Goal: Navigation & Orientation: Find specific page/section

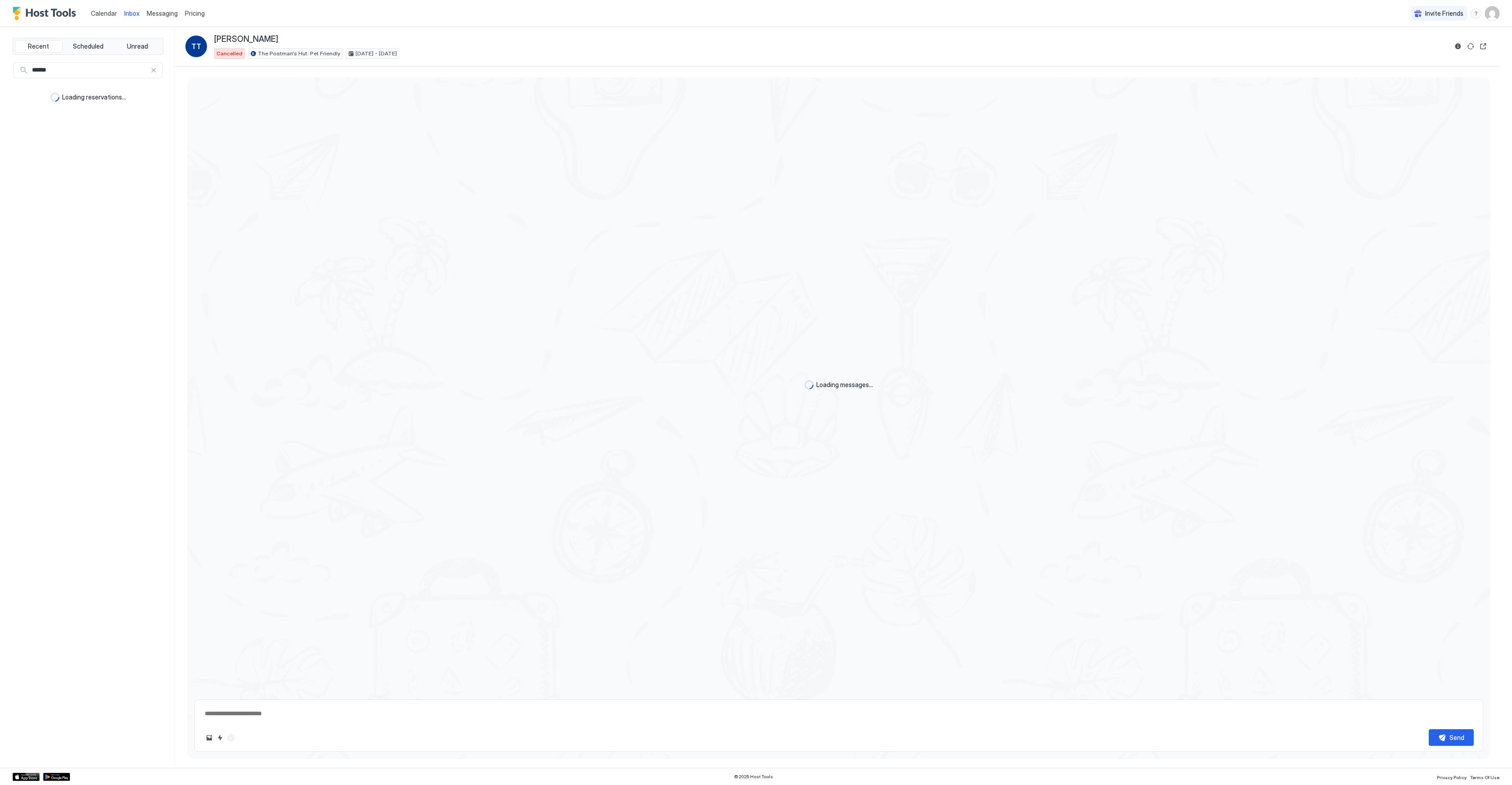
scroll to position [443, 0]
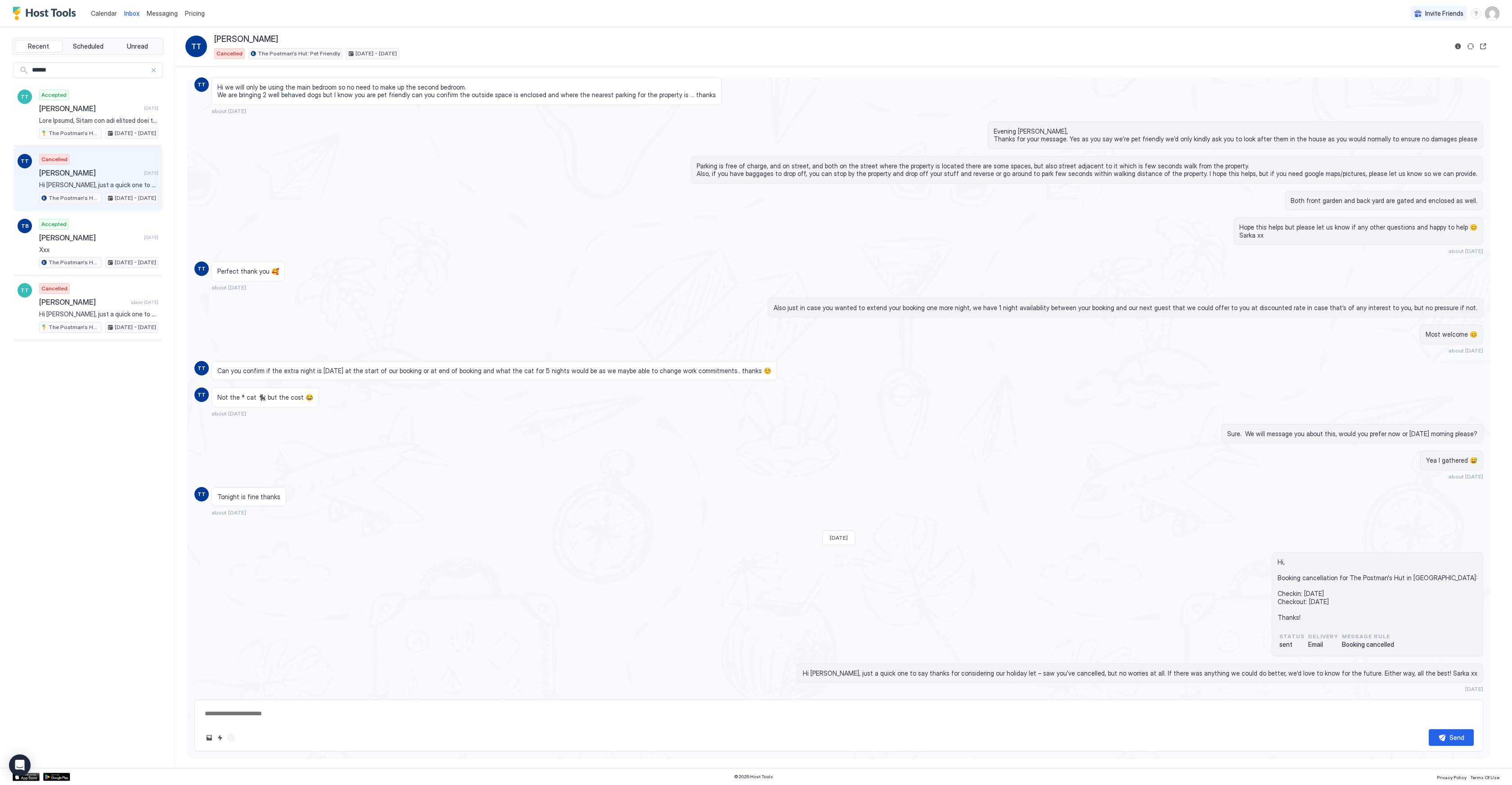
click at [100, 16] on span "Calendar" at bounding box center [104, 13] width 26 height 8
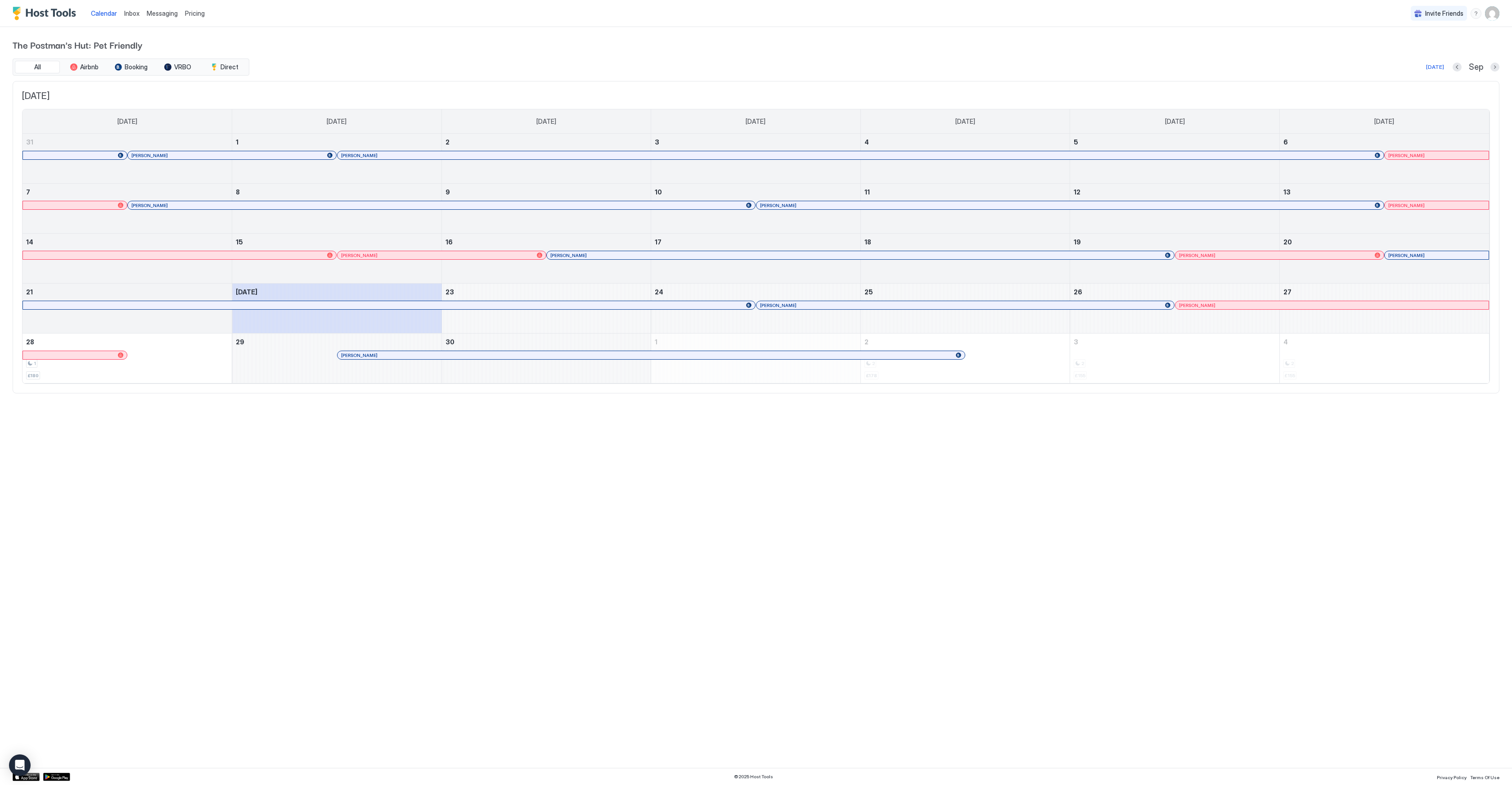
click at [1396, 205] on div at bounding box center [1396, 205] width 7 height 7
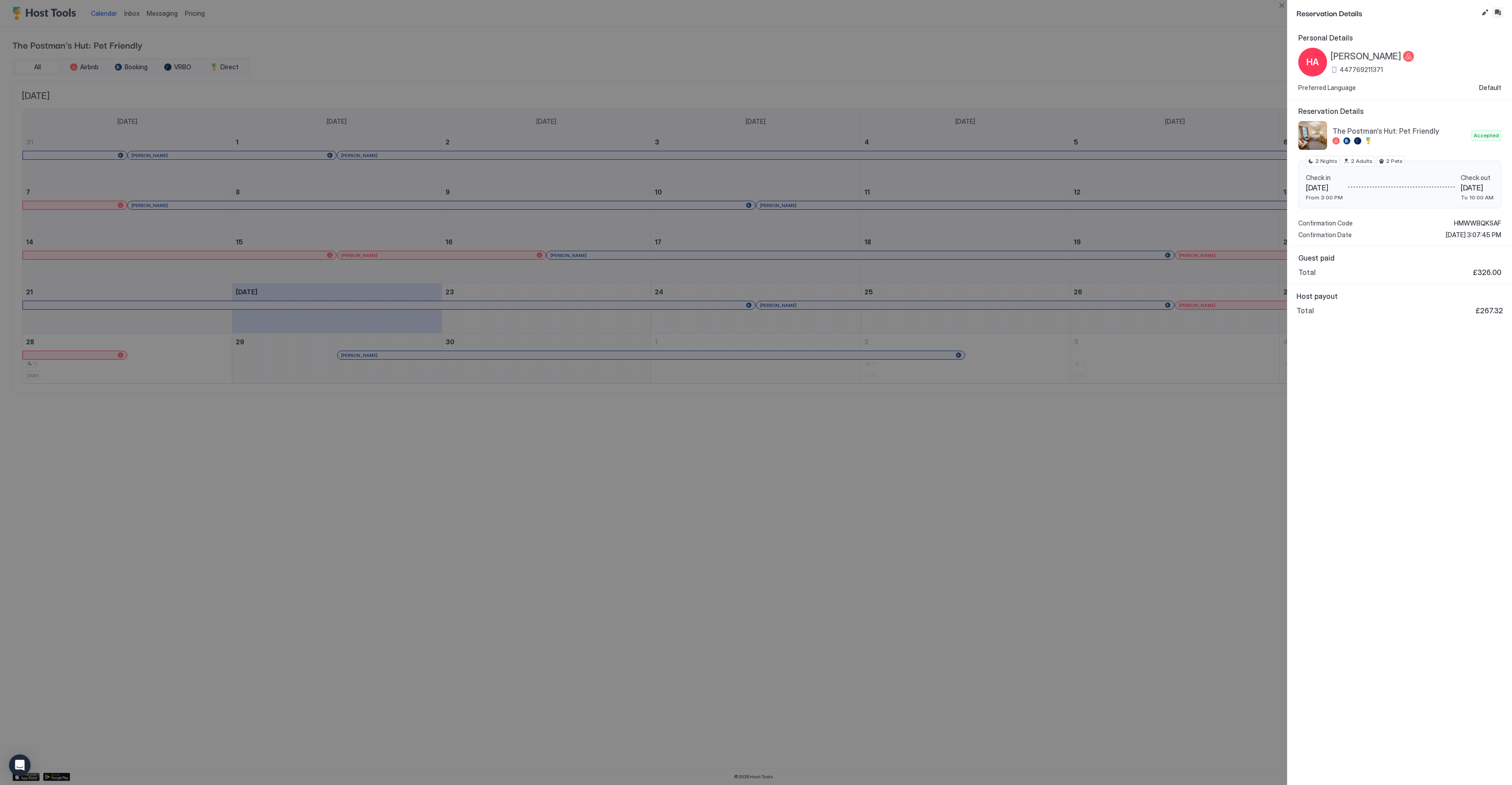
click at [1493, 17] on button "Inbox" at bounding box center [1498, 12] width 11 height 11
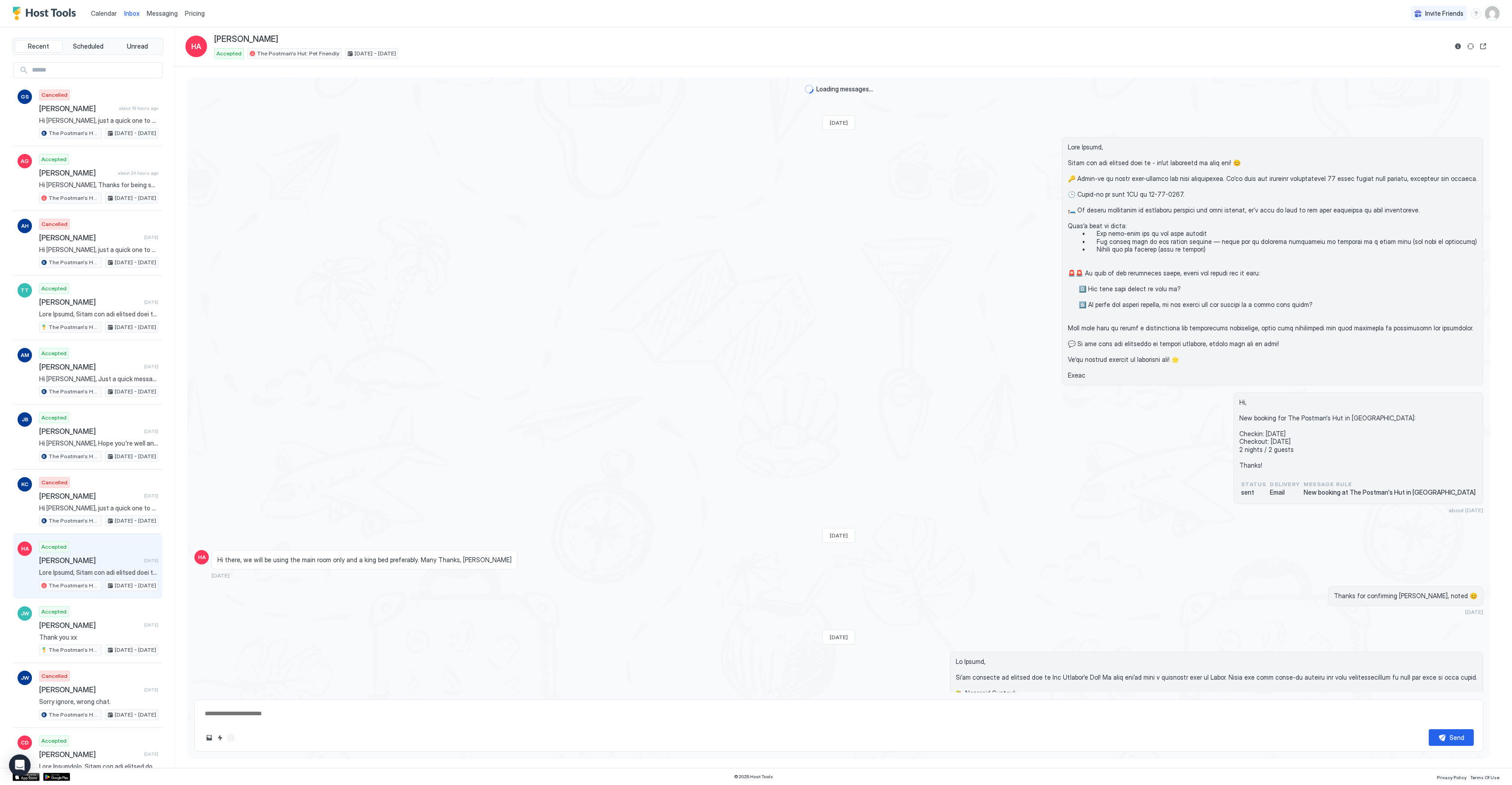
scroll to position [1487, 0]
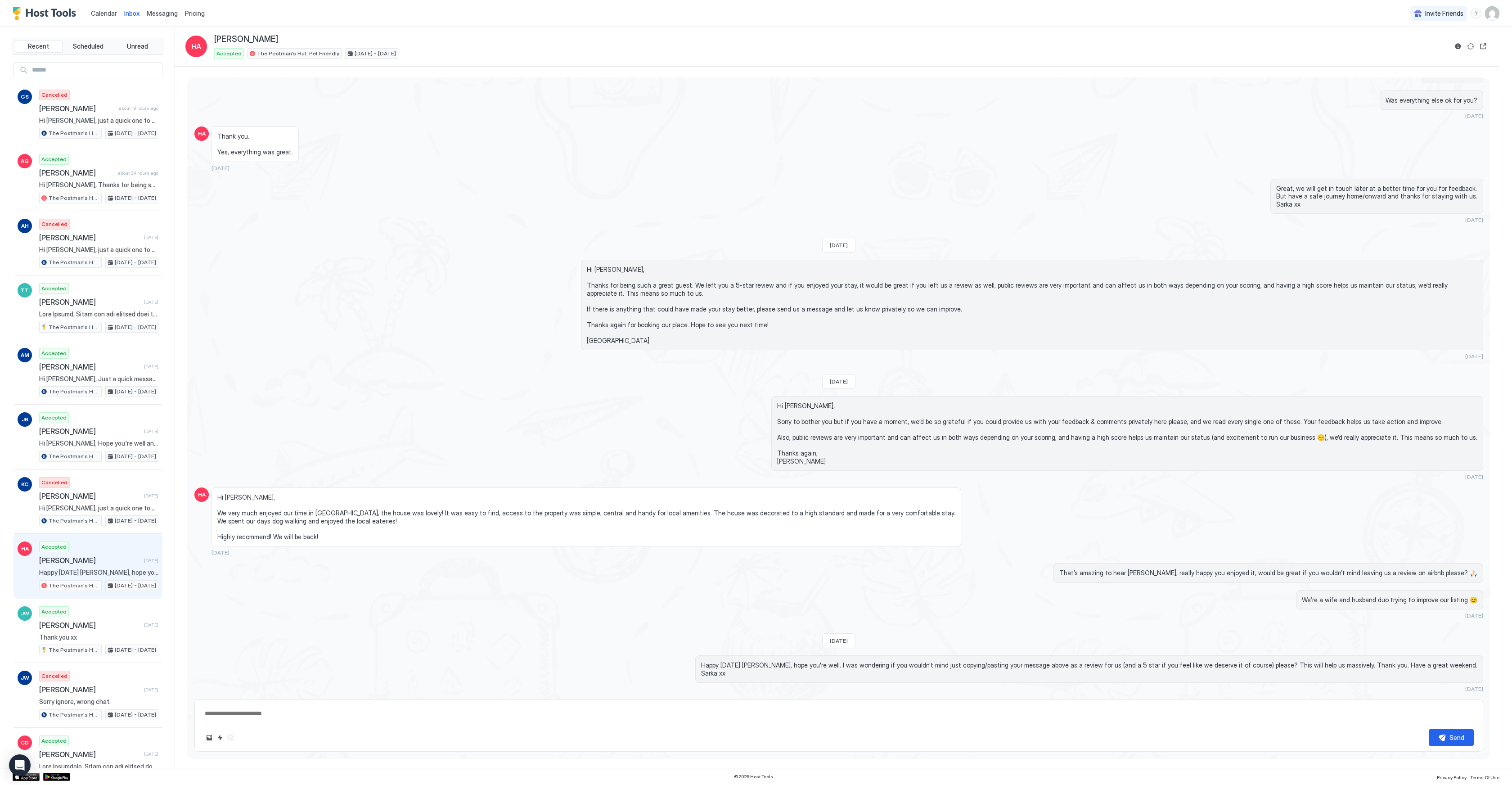
type textarea "*"
click at [107, 17] on link "Calendar" at bounding box center [104, 13] width 26 height 10
